Goal: Task Accomplishment & Management: Complete application form

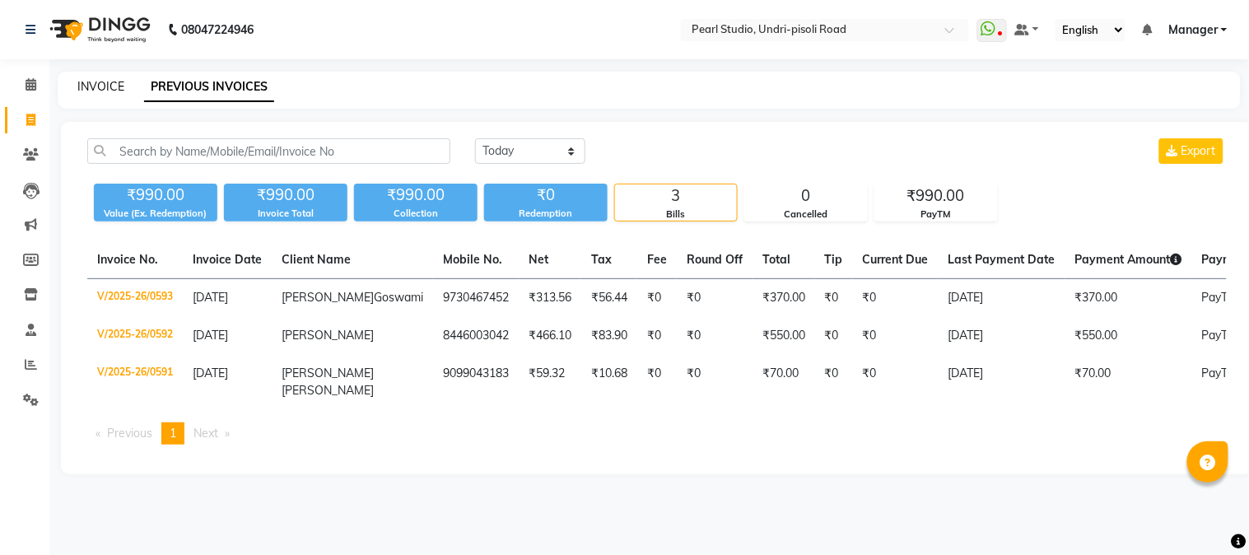
click at [112, 88] on link "INVOICE" at bounding box center [100, 86] width 47 height 15
select select "service"
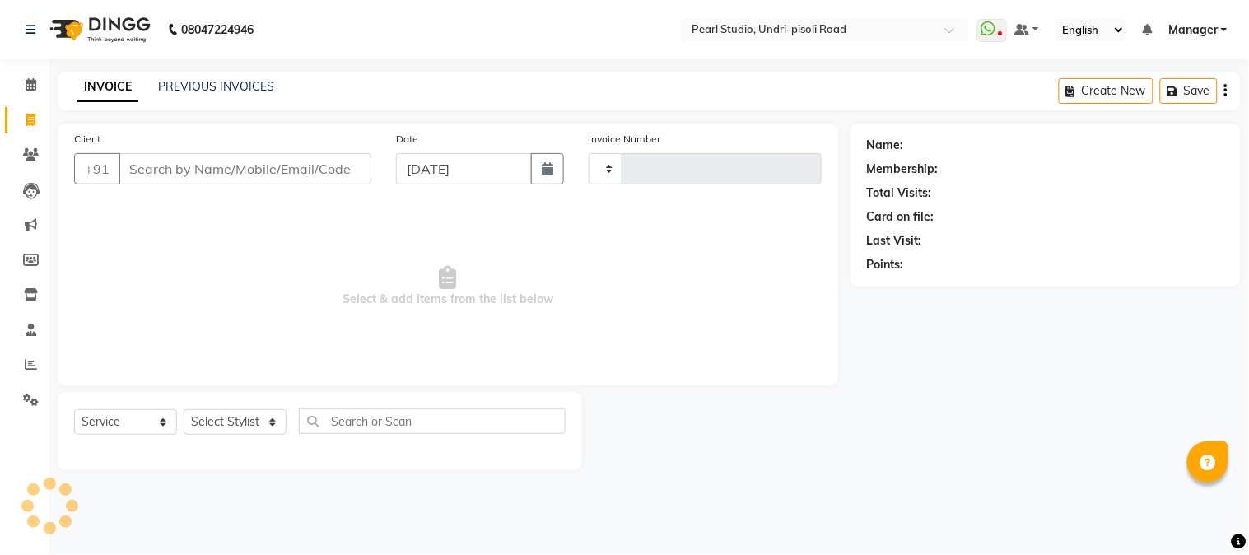
type input "0594"
select select "5290"
click at [220, 423] on select "Select Stylist Kala Manager Nikhil Gulhane Nitu Rai Pratik Pratima Akshay Sonaw…" at bounding box center [248, 422] width 128 height 26
select select "38008"
click at [184, 410] on select "Select Stylist Kala Manager Nikhil Gulhane Nitu Rai Pratik Pratima Akshay Sonaw…" at bounding box center [248, 422] width 128 height 26
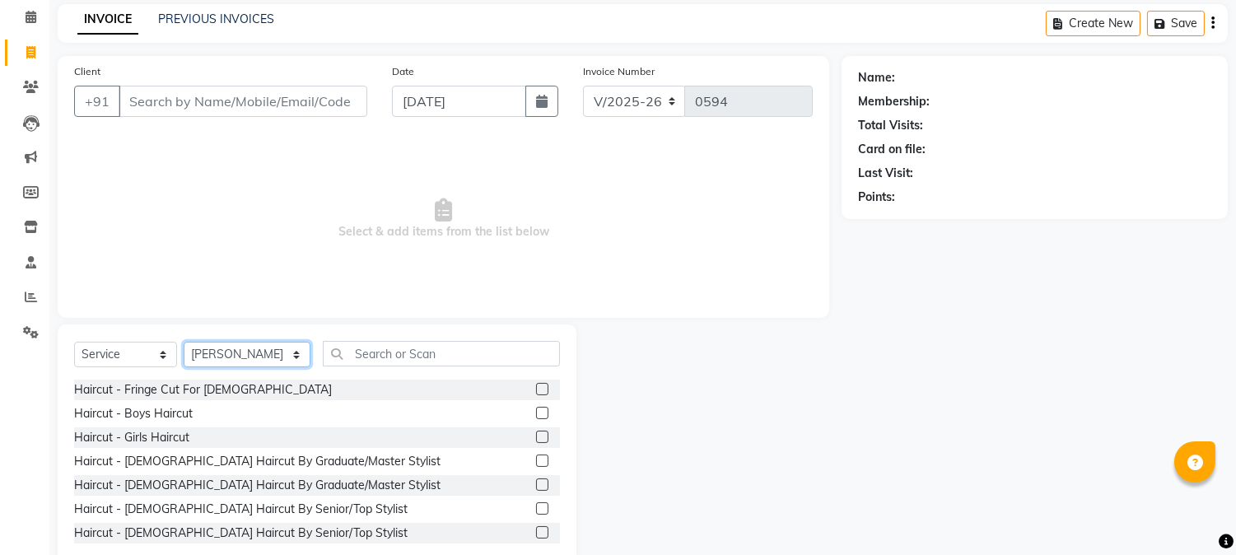
scroll to position [104, 0]
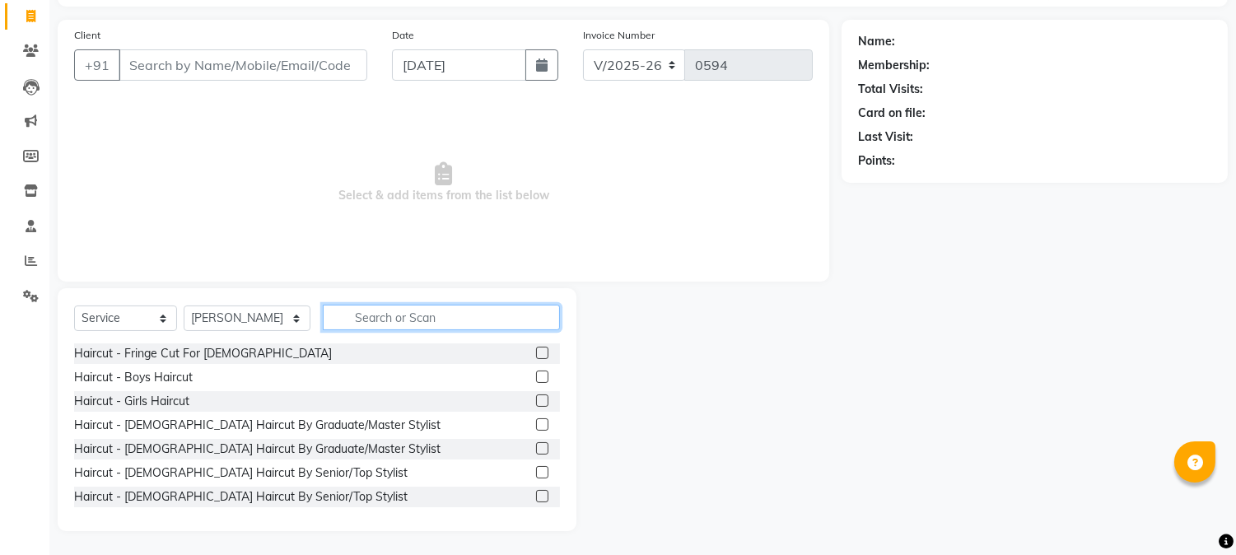
click at [356, 305] on input "text" at bounding box center [441, 318] width 237 height 26
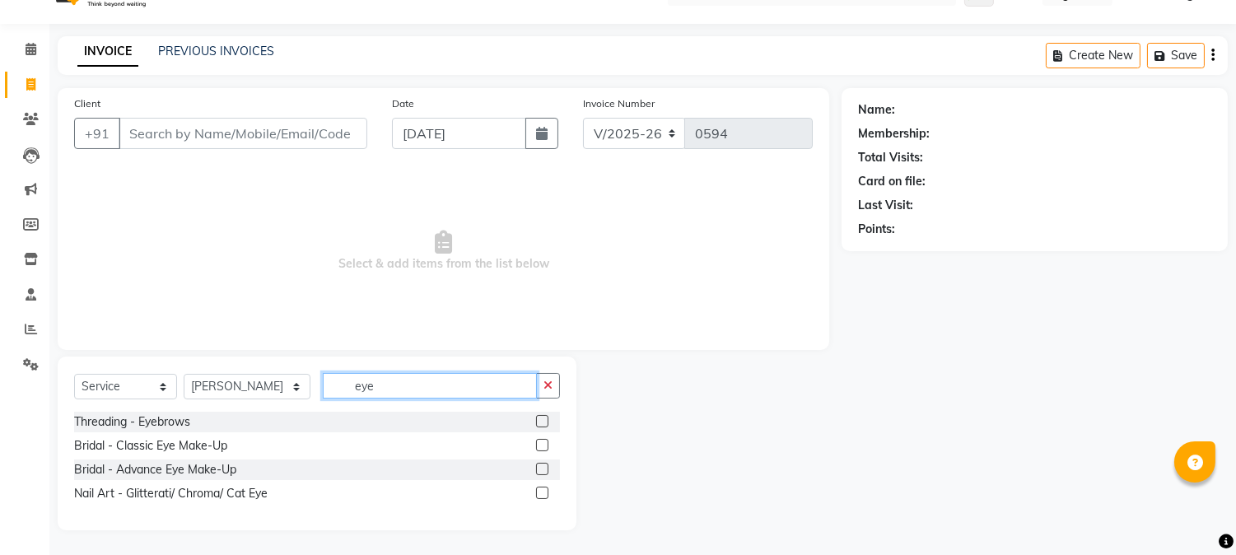
scroll to position [35, 0]
type input "eye"
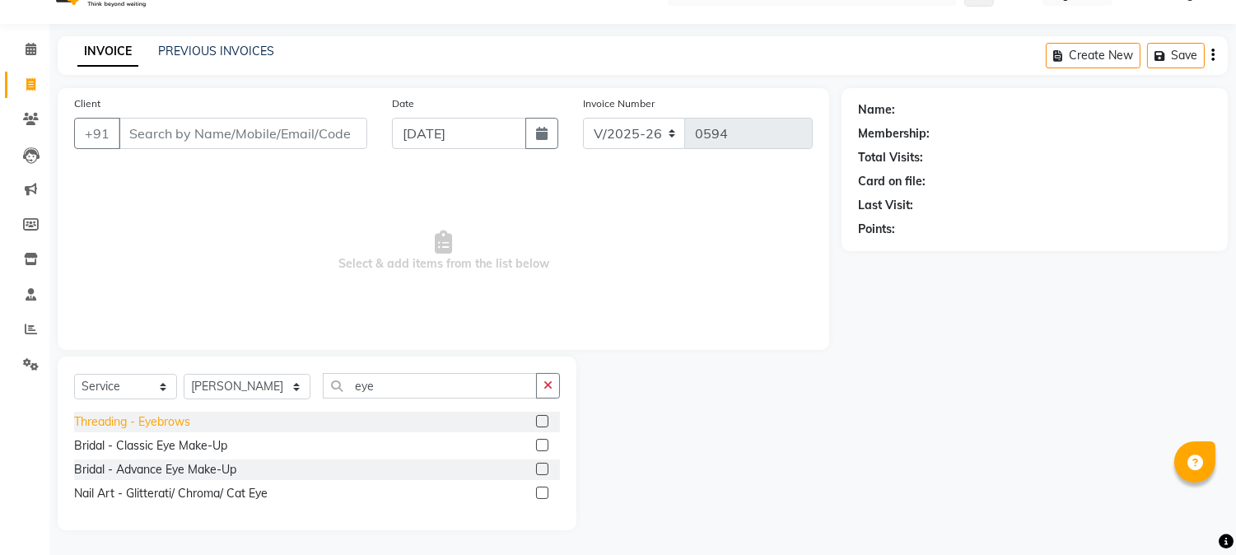
click at [146, 426] on div "Threading - Eyebrows" at bounding box center [132, 421] width 116 height 17
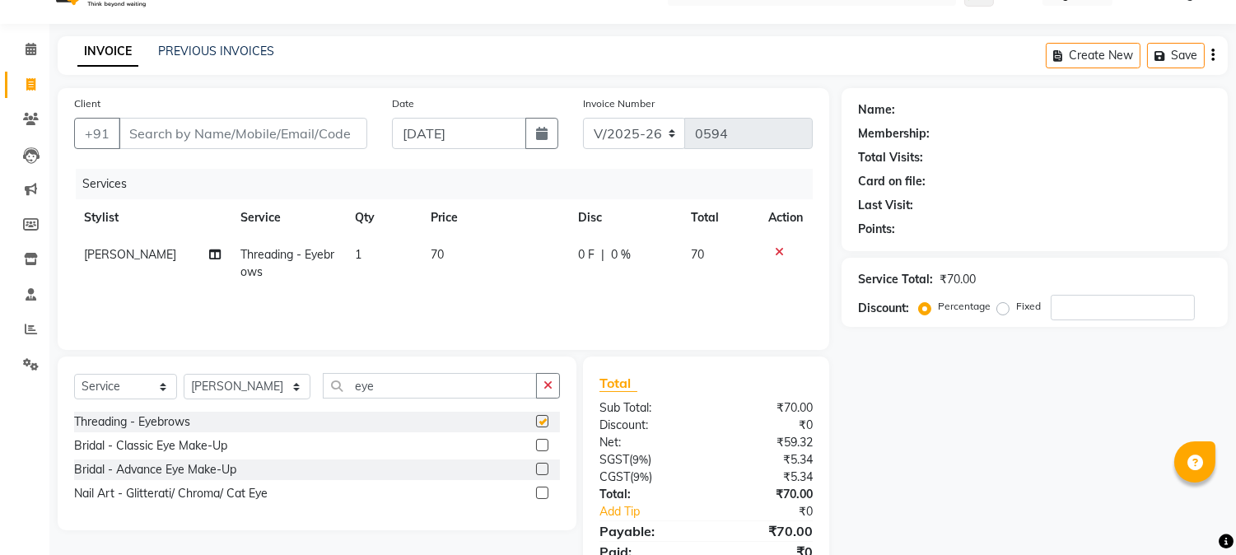
checkbox input "false"
drag, startPoint x: 400, startPoint y: 393, endPoint x: 274, endPoint y: 346, distance: 134.7
click at [274, 346] on div "Client +91 Date 03-09-2025 Invoice Number V/2025 V/2025-26 0594 Services Stylis…" at bounding box center [443, 343] width 796 height 510
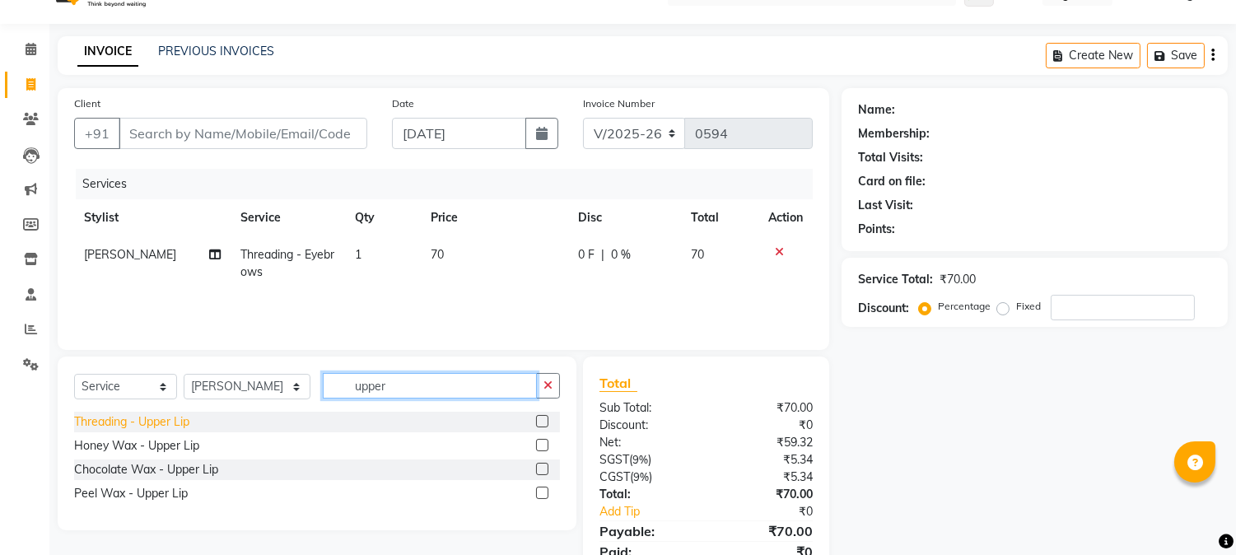
type input "upper"
click at [150, 423] on div "Threading - Upper Lip" at bounding box center [131, 421] width 115 height 17
checkbox input "false"
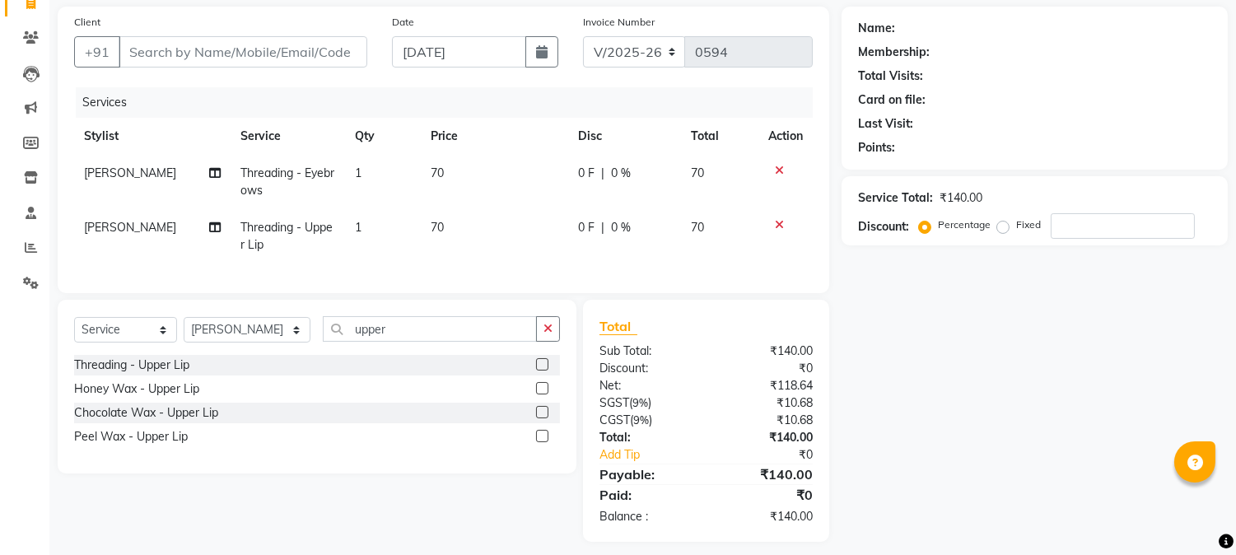
scroll to position [0, 0]
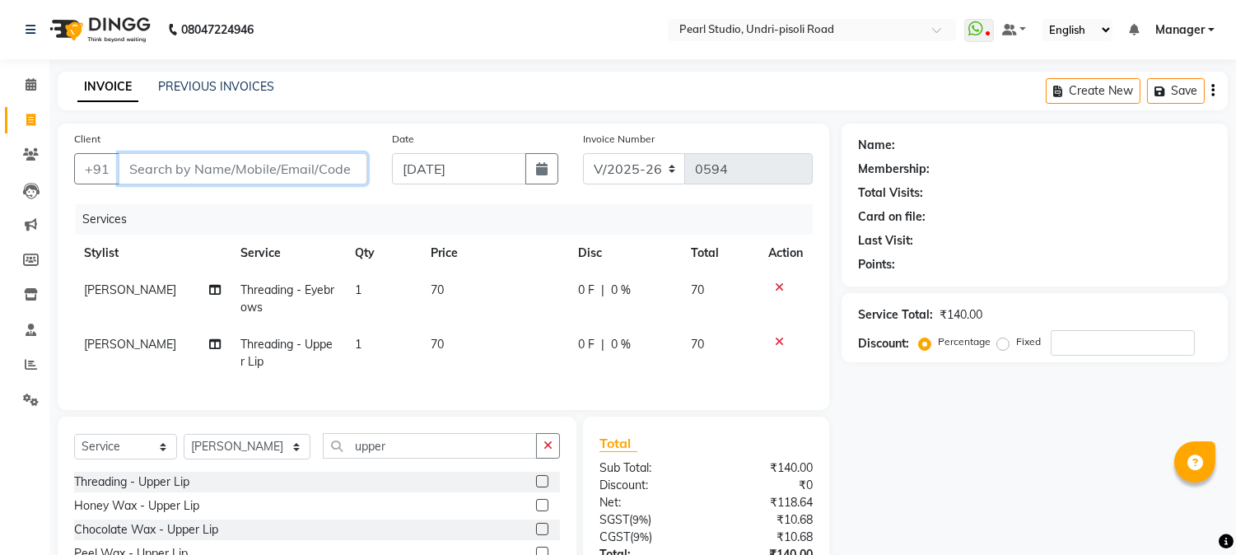
click at [233, 170] on input "Client" at bounding box center [243, 168] width 249 height 31
type input "n"
type input "0"
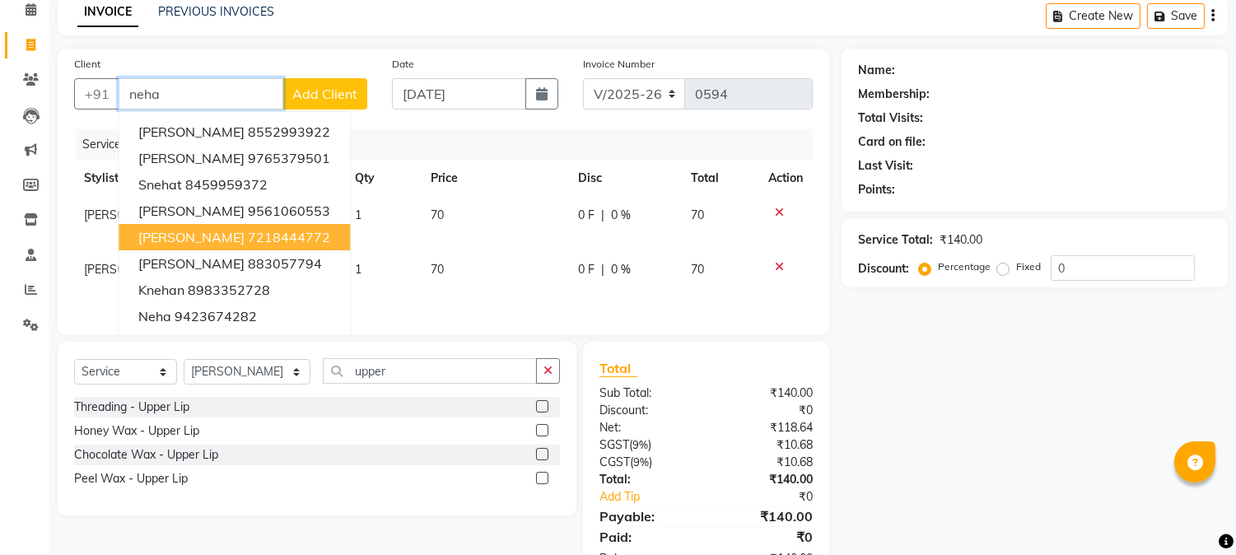
scroll to position [142, 0]
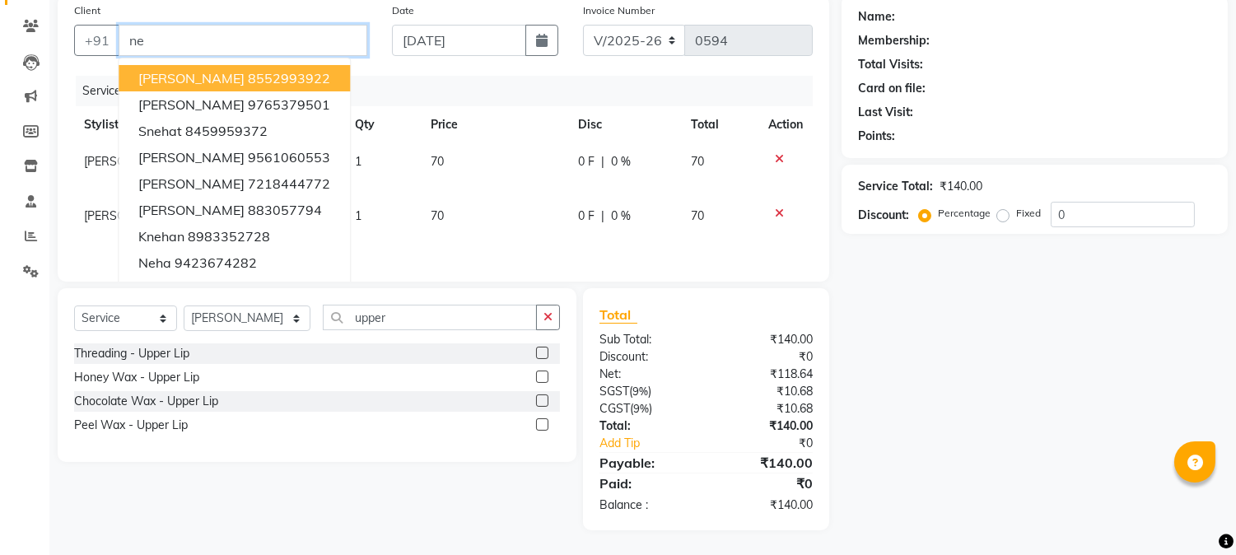
type input "n"
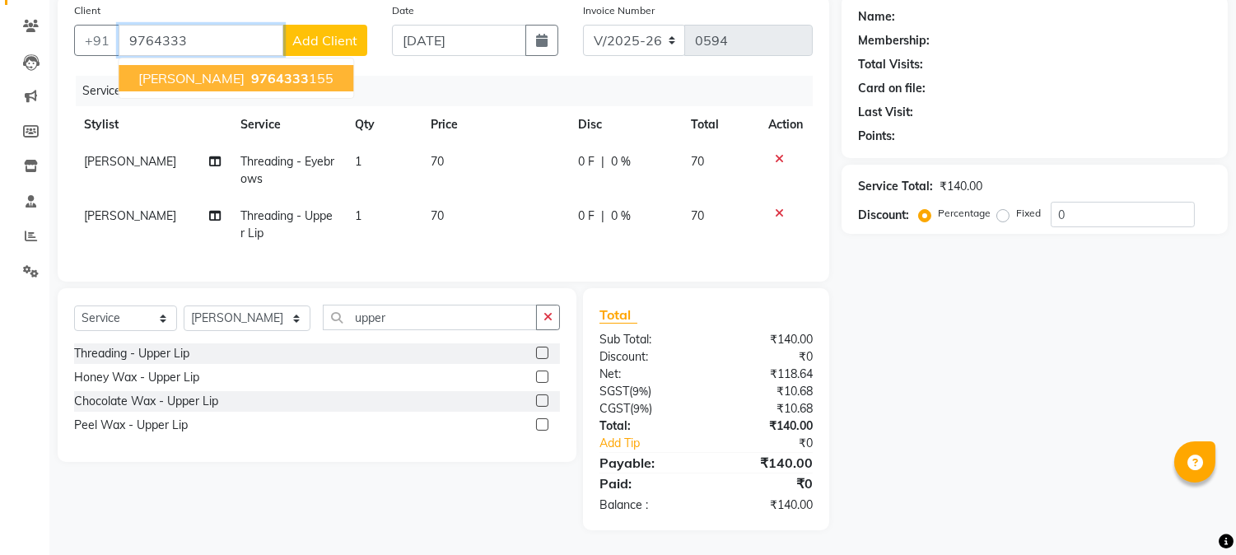
click at [269, 70] on span "9764333" at bounding box center [280, 78] width 58 height 16
type input "9764333155"
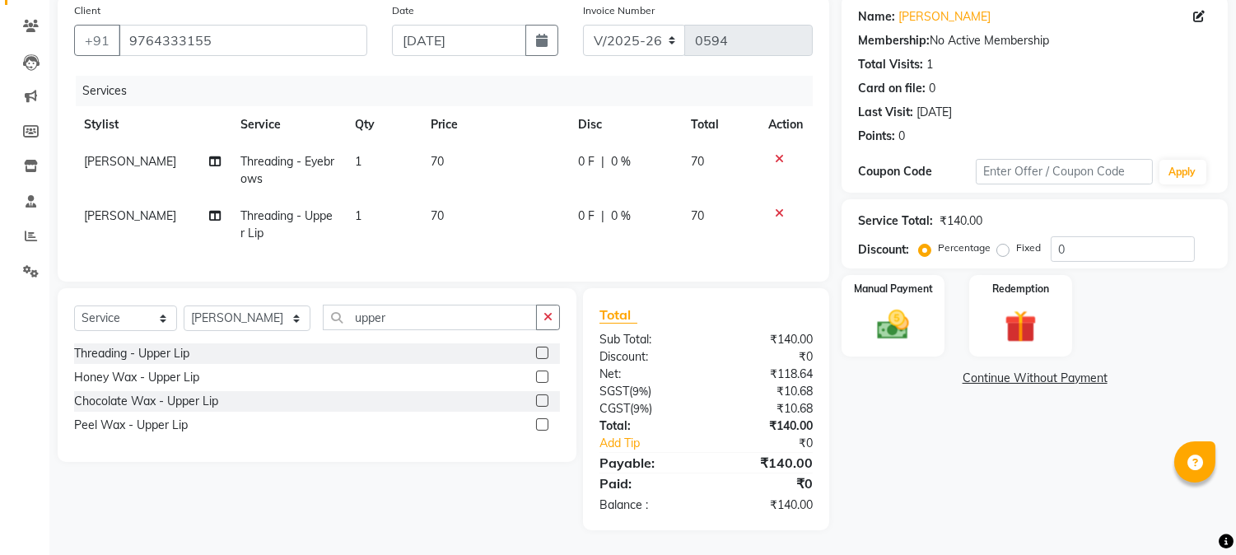
click at [778, 207] on icon at bounding box center [779, 213] width 9 height 12
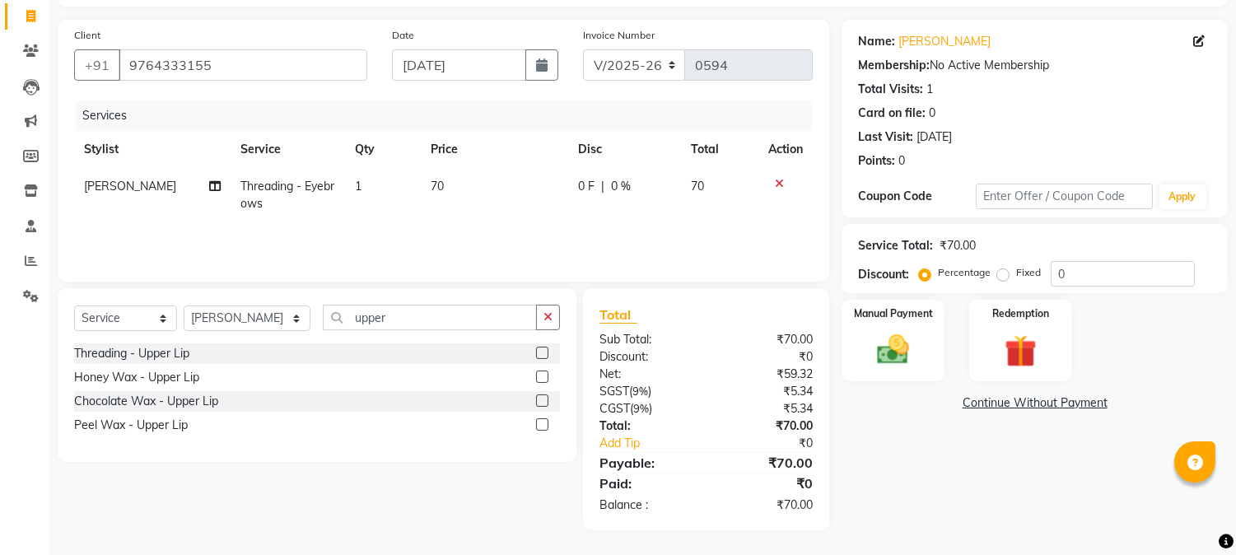
scroll to position [103, 0]
click at [895, 338] on img at bounding box center [893, 351] width 54 height 39
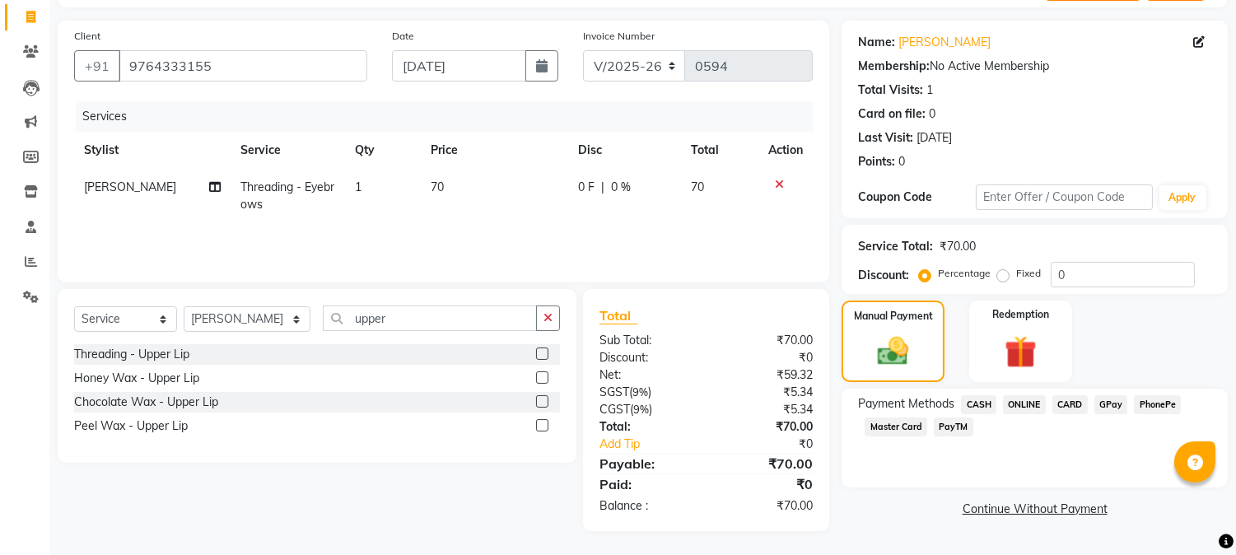
click at [948, 428] on span "PayTM" at bounding box center [953, 426] width 40 height 19
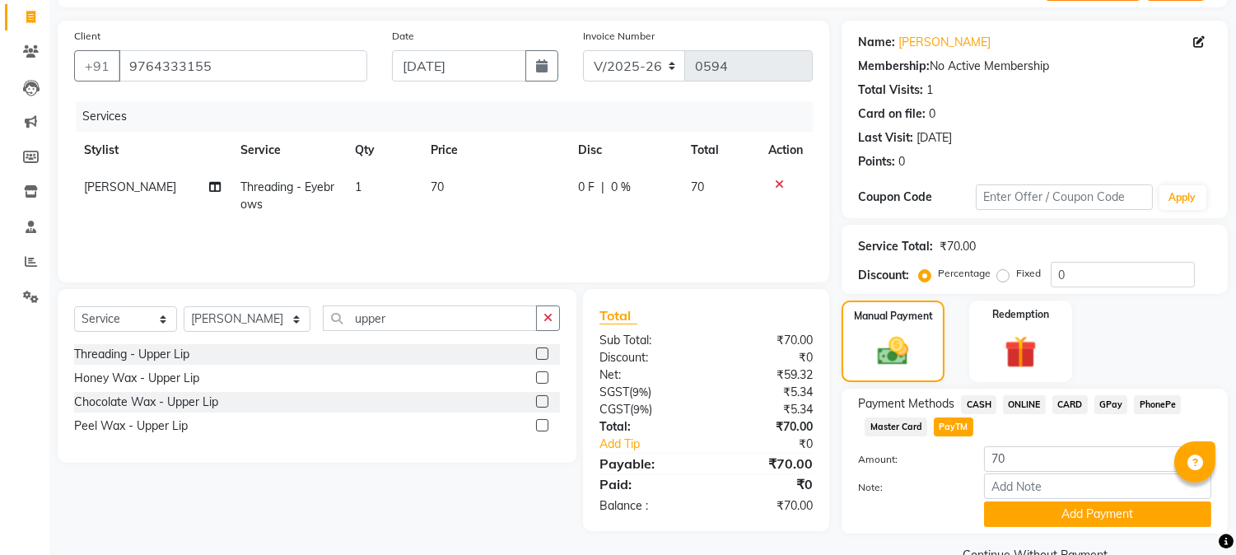
scroll to position [140, 0]
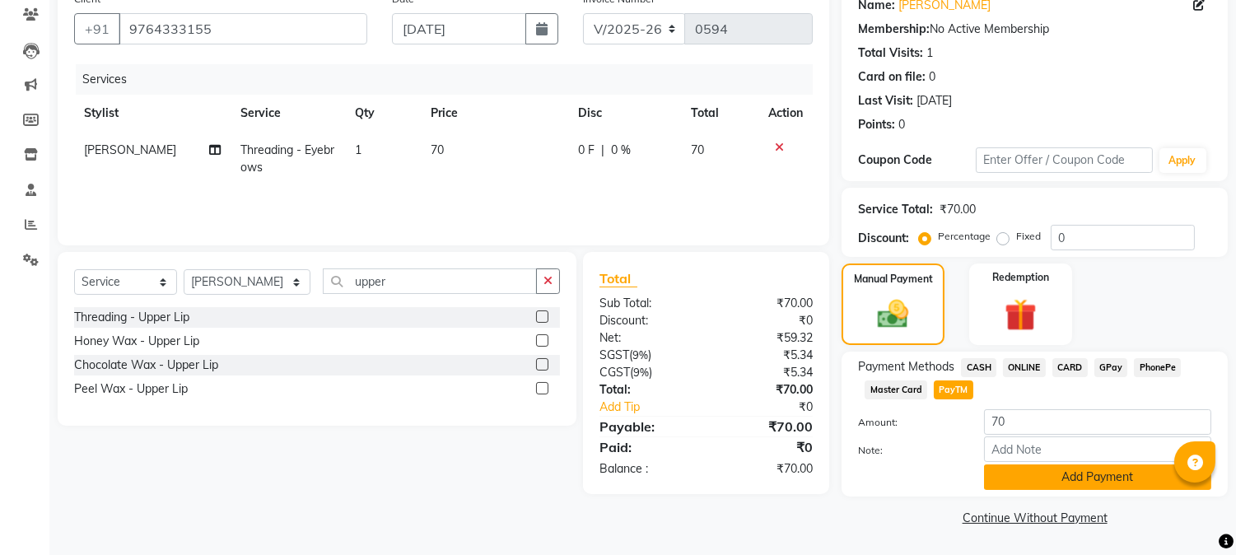
click at [1009, 484] on button "Add Payment" at bounding box center [1097, 477] width 227 height 26
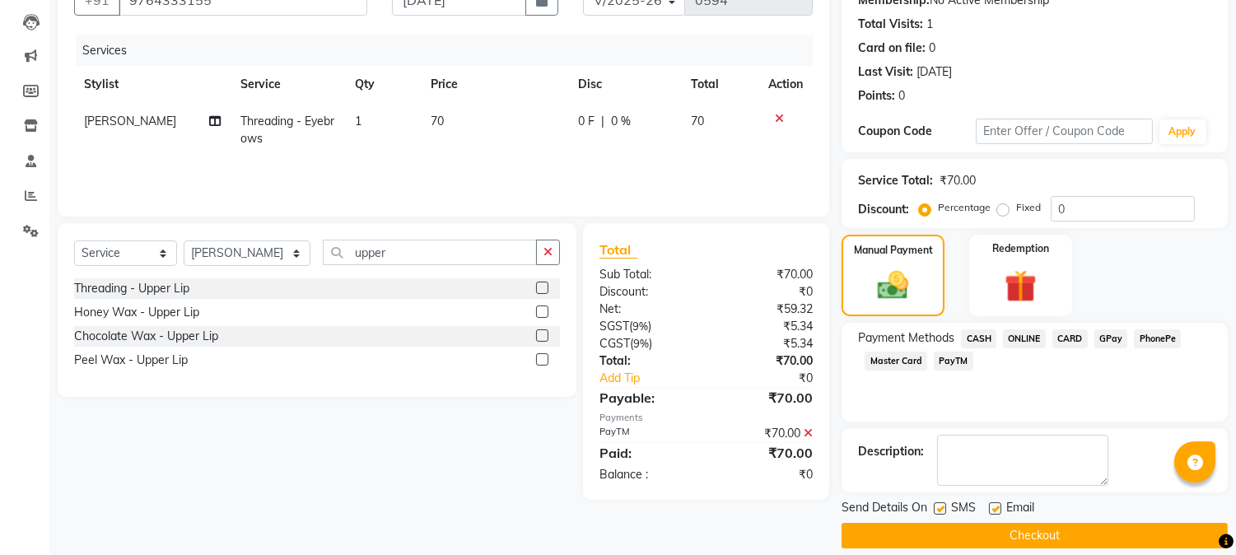
scroll to position [185, 0]
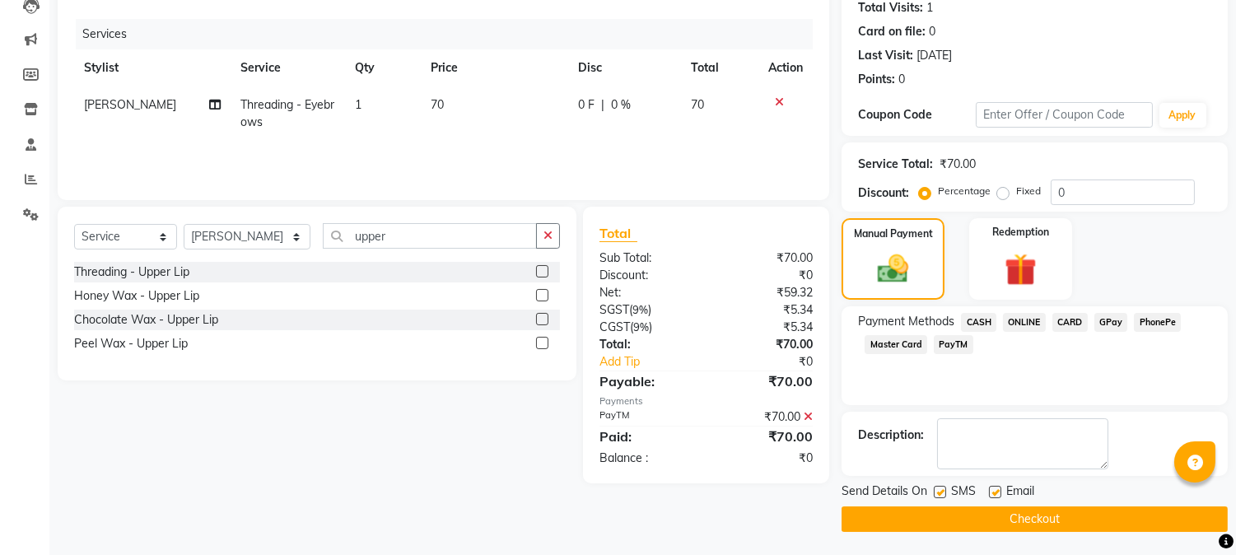
click at [895, 521] on button "Checkout" at bounding box center [1034, 519] width 386 height 26
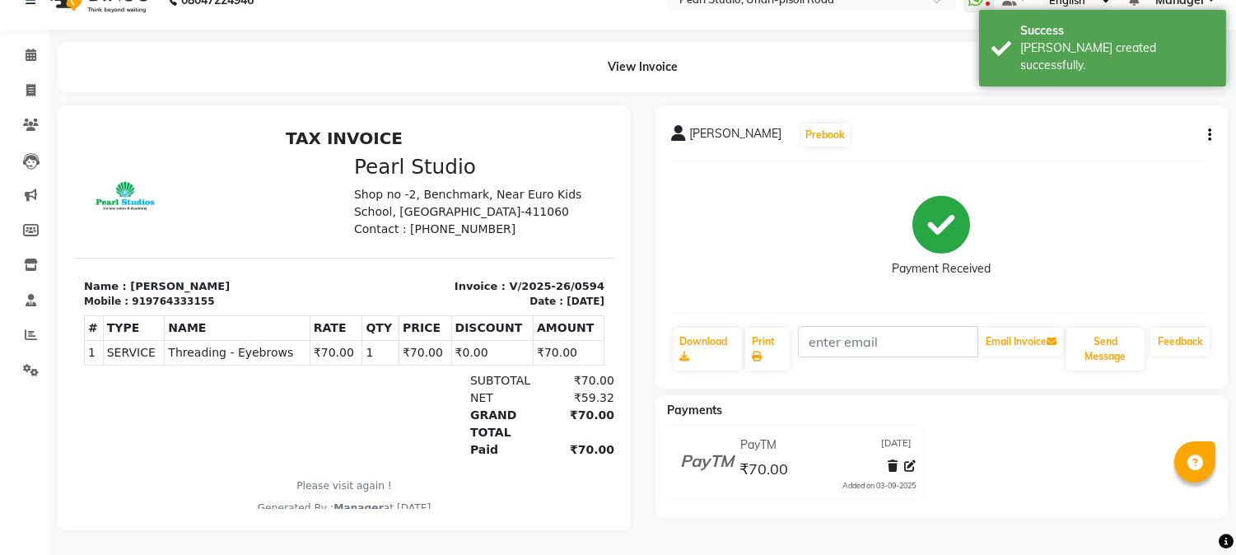
scroll to position [42, 0]
